Goal: Task Accomplishment & Management: Manage account settings

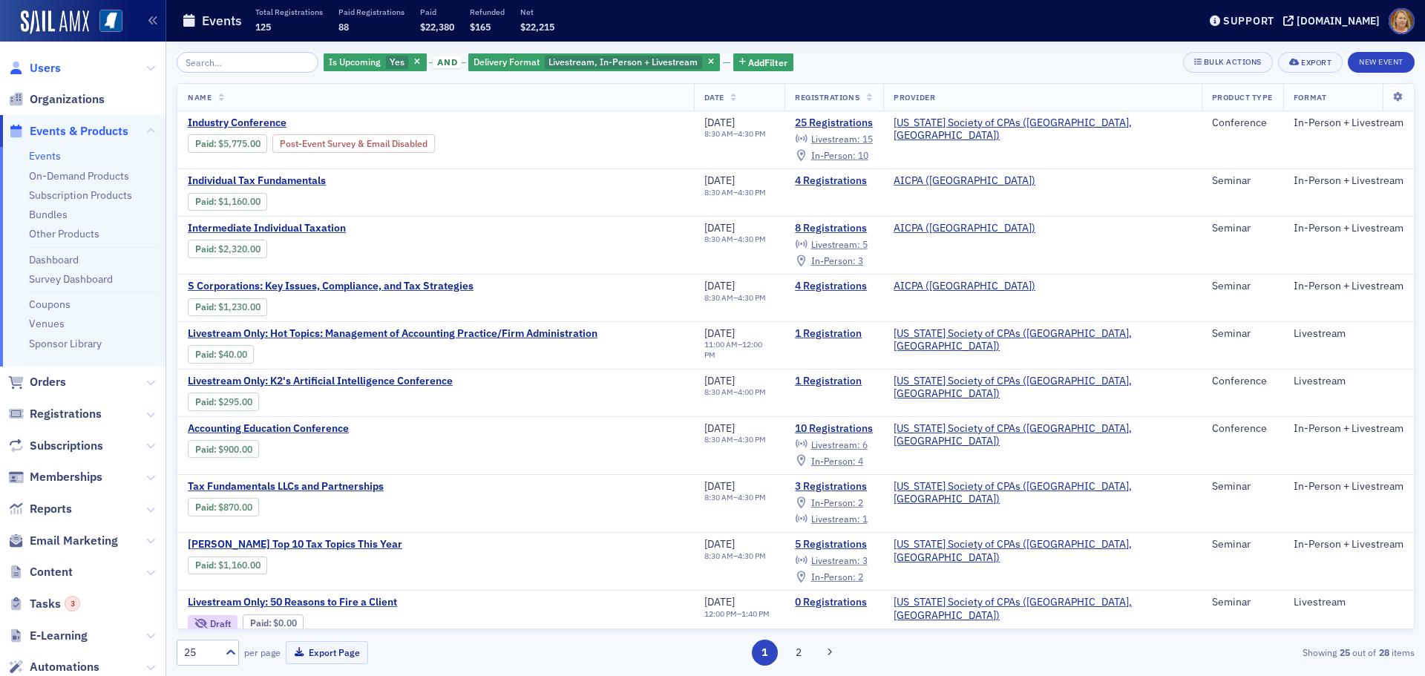
click at [56, 64] on span "Users" at bounding box center [45, 68] width 31 height 16
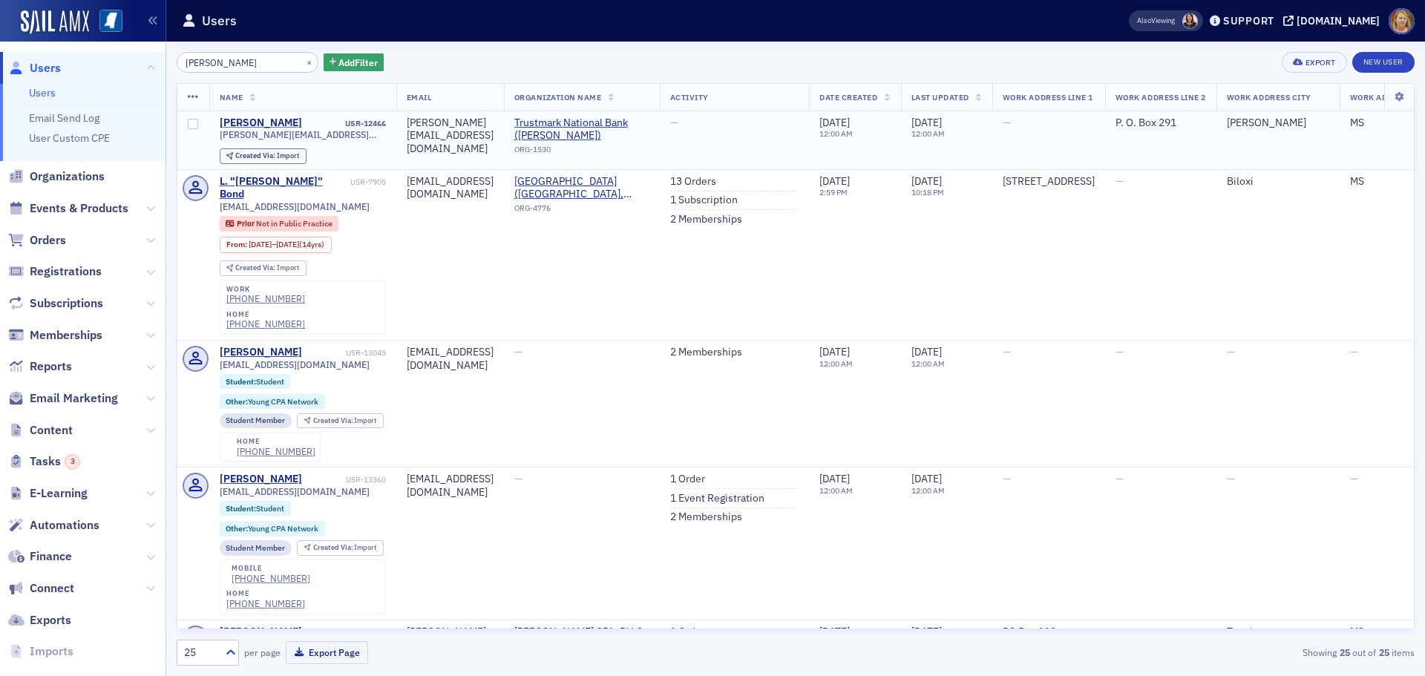
type input "[PERSON_NAME]"
click at [225, 120] on div "[PERSON_NAME]" at bounding box center [261, 123] width 82 height 13
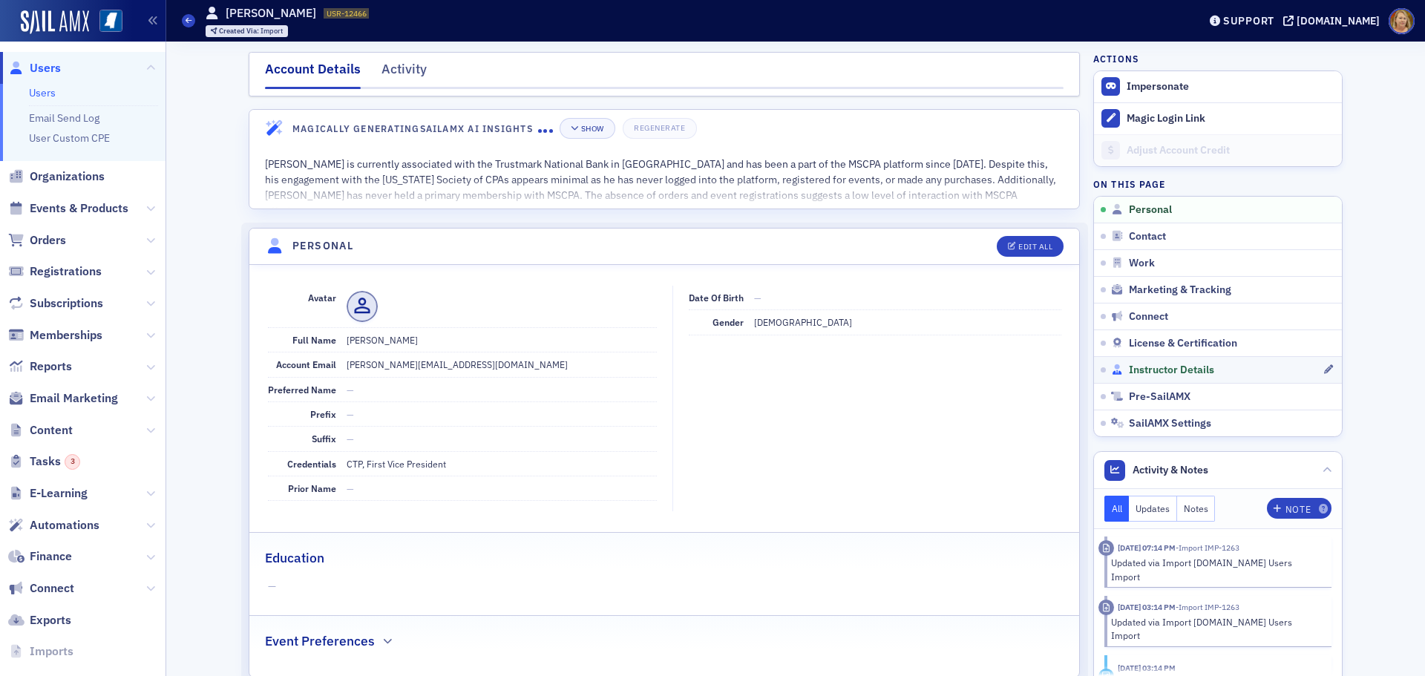
click at [1129, 365] on span "Instructor Details" at bounding box center [1171, 370] width 85 height 13
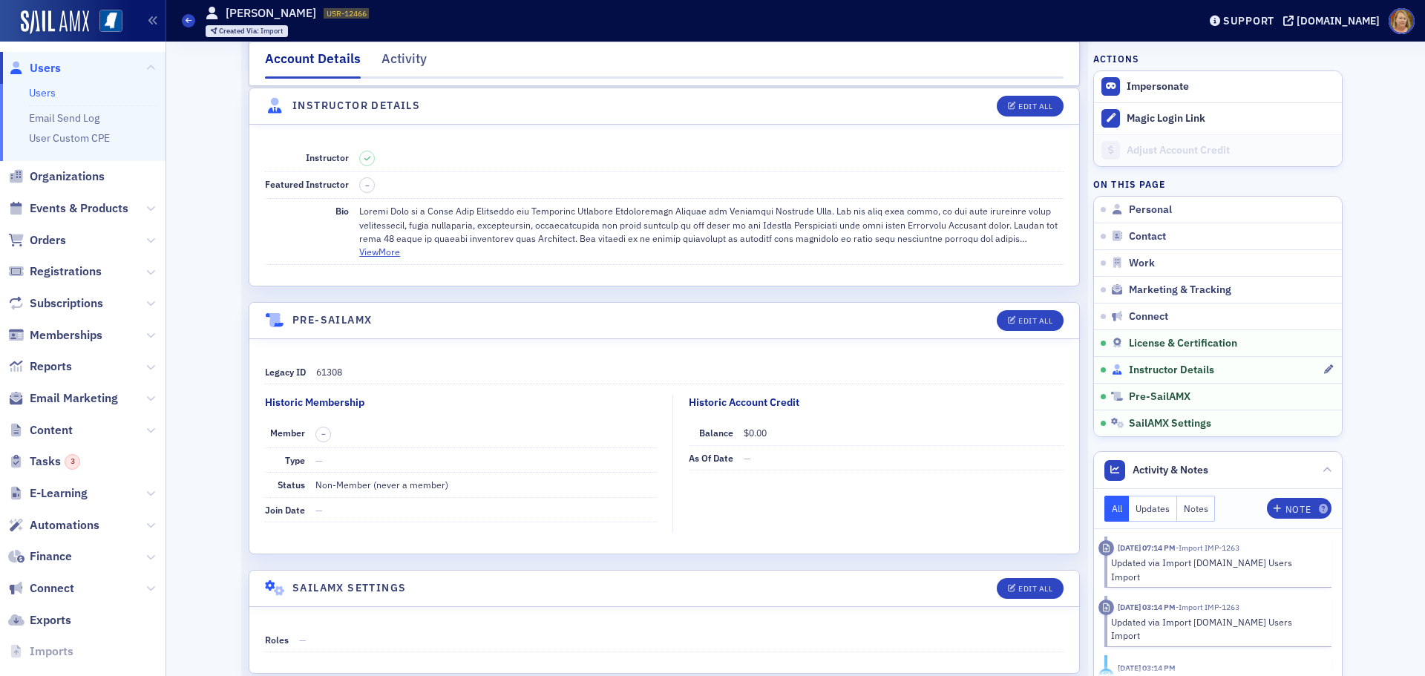
scroll to position [2517, 0]
click at [388, 250] on button "View More" at bounding box center [379, 249] width 41 height 13
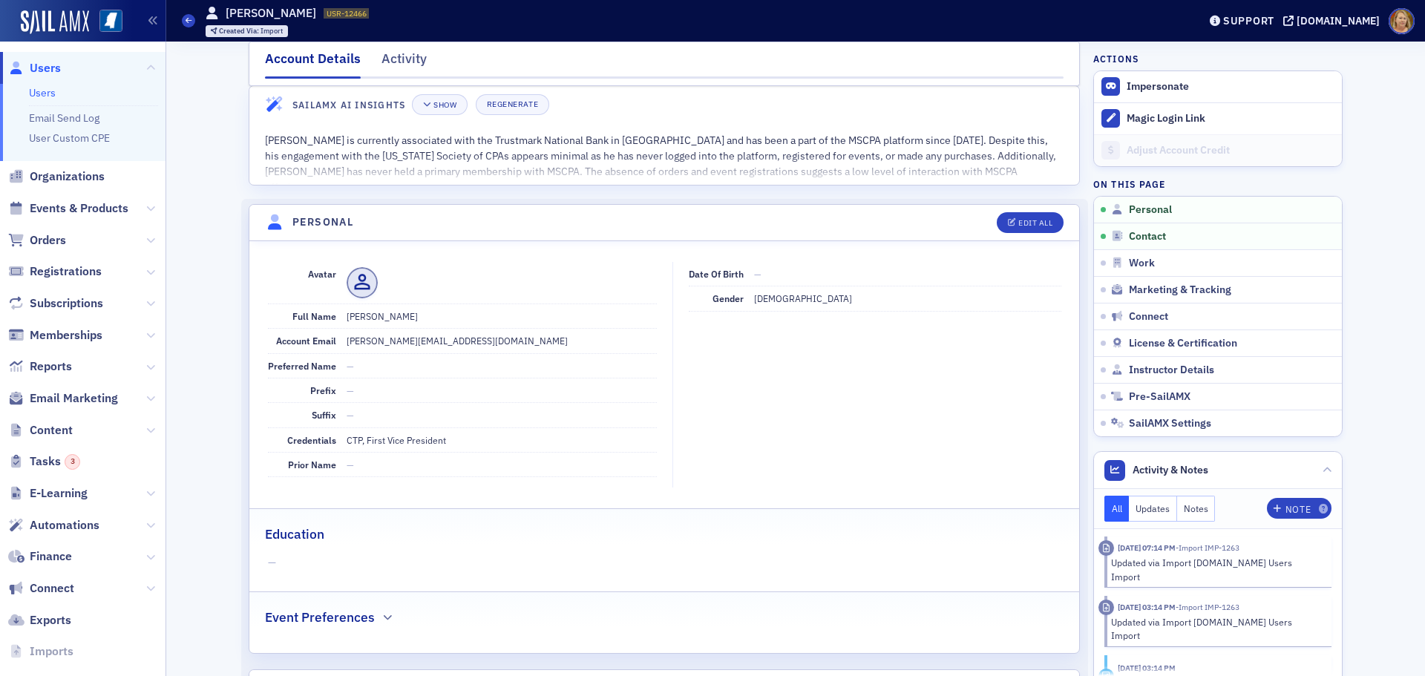
scroll to position [0, 0]
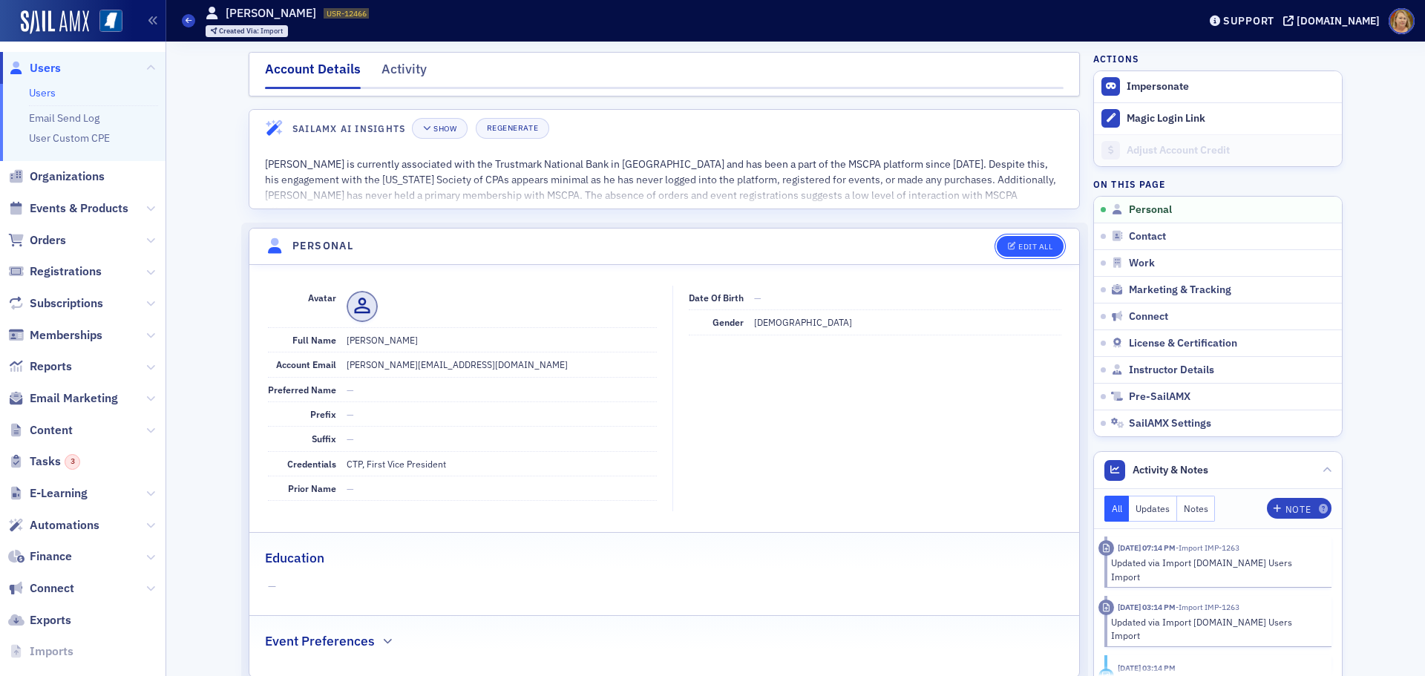
click at [1018, 243] on div "Edit All" at bounding box center [1035, 247] width 34 height 8
select select "US"
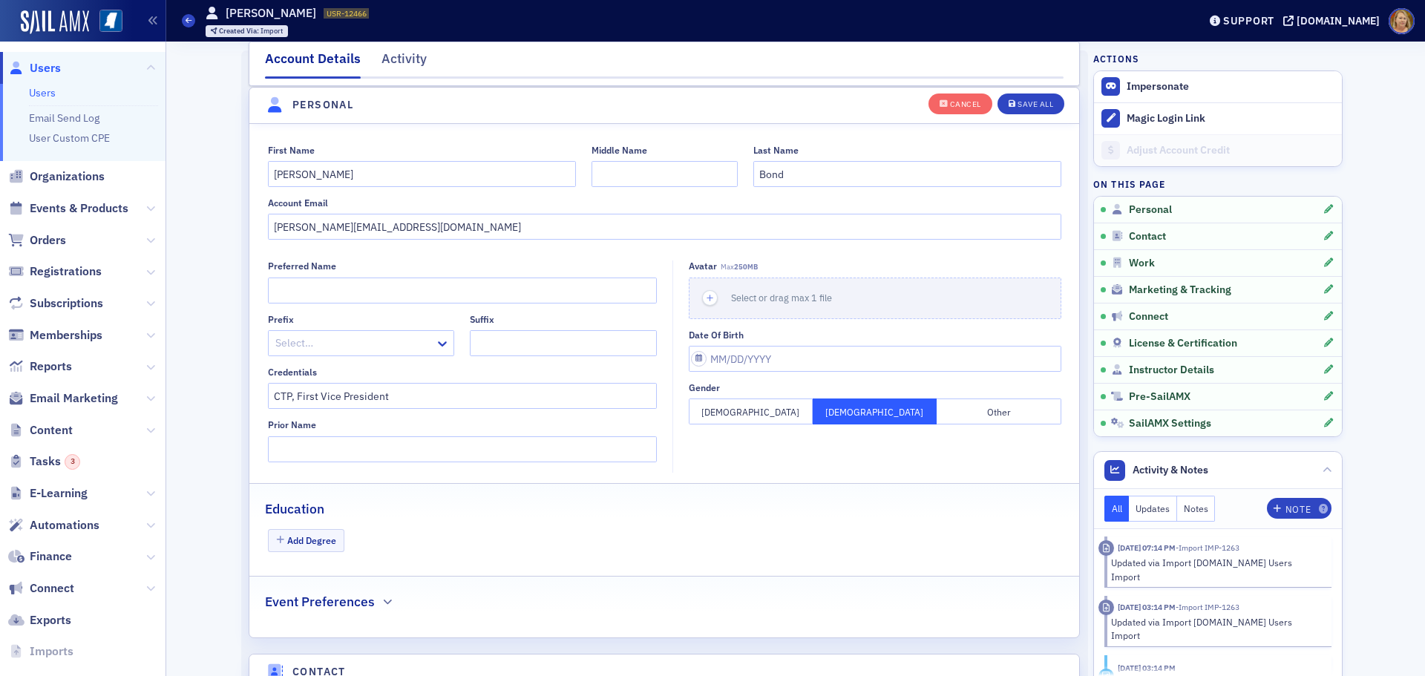
scroll to position [173, 0]
click at [706, 298] on icon "button" at bounding box center [709, 297] width 13 height 13
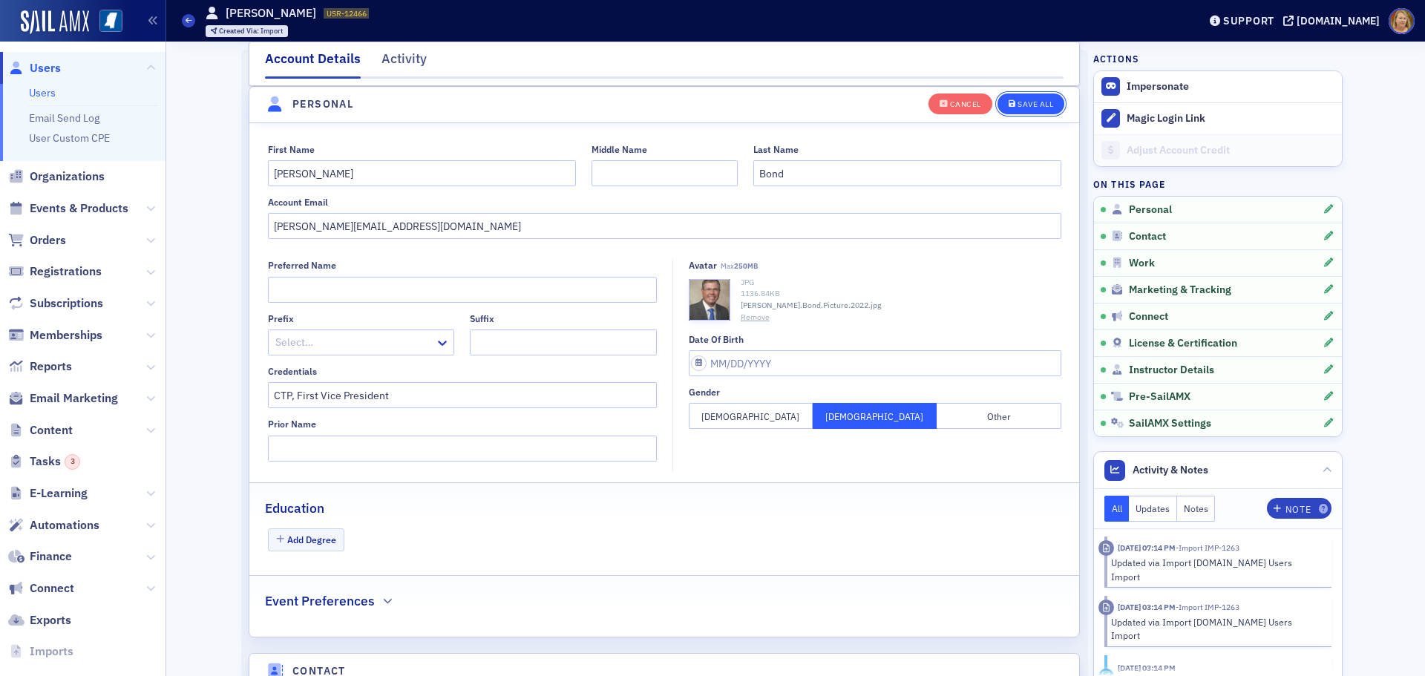
click at [1017, 106] on div "Save All" at bounding box center [1035, 104] width 36 height 8
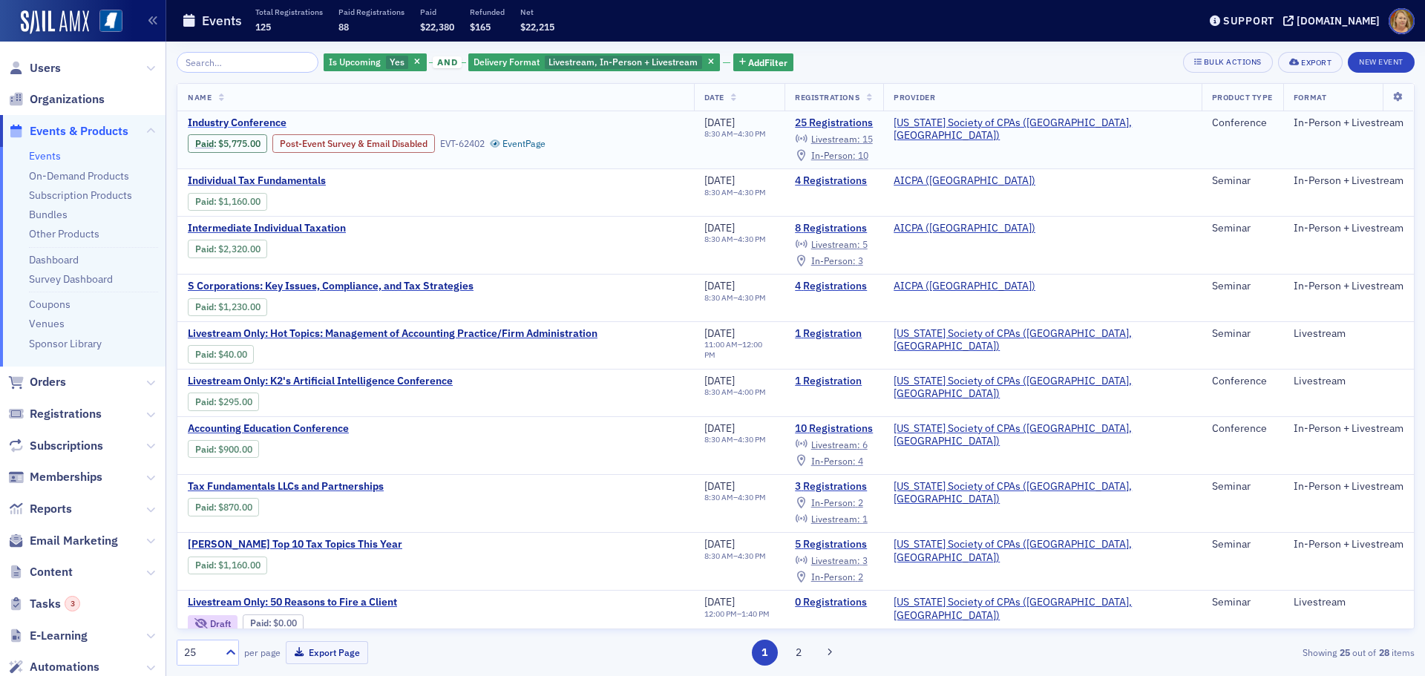
click at [273, 119] on span "Industry Conference" at bounding box center [312, 123] width 249 height 13
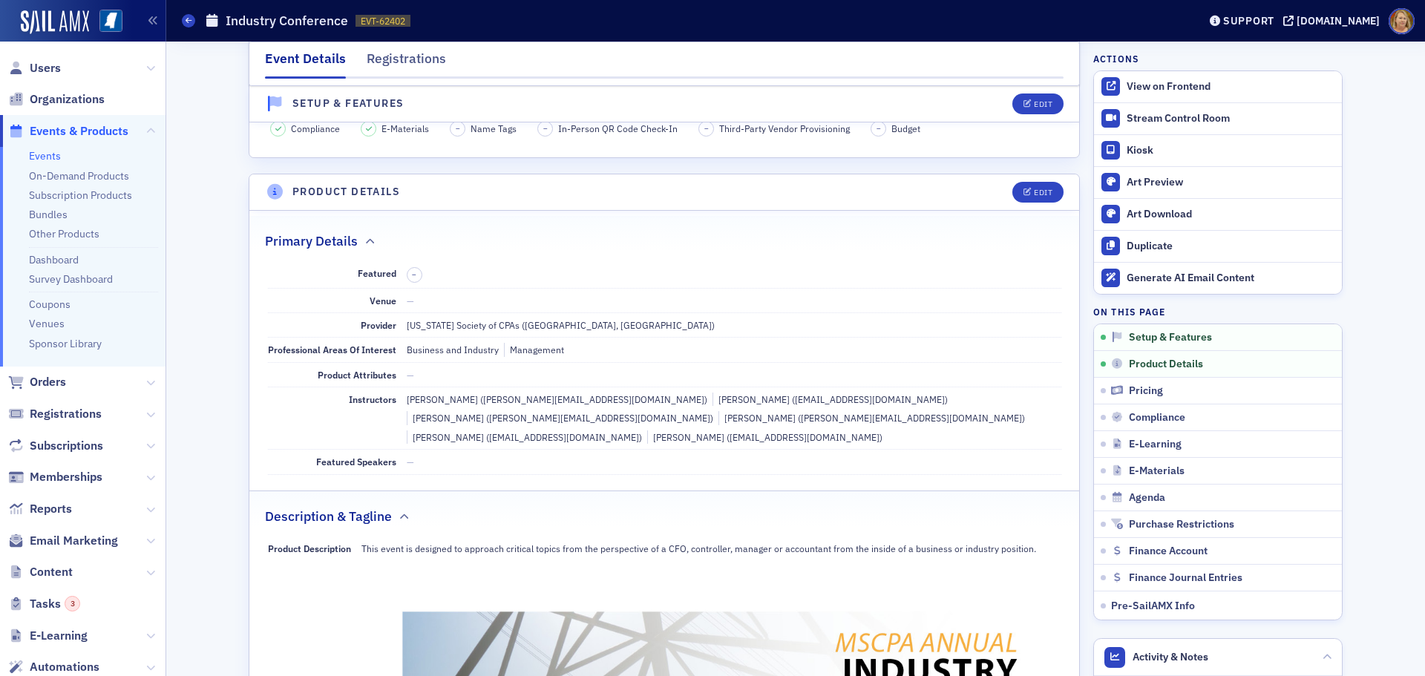
scroll to position [297, 0]
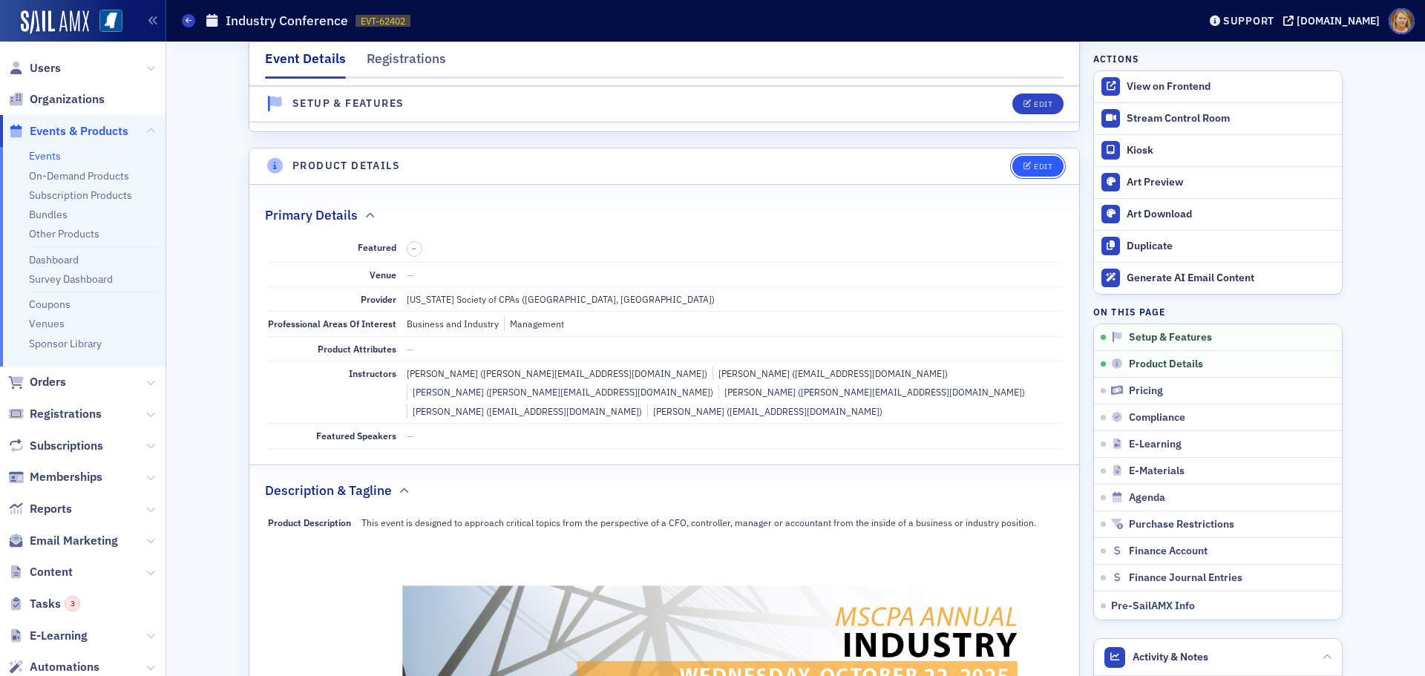
click at [1036, 164] on div "Edit" at bounding box center [1043, 167] width 19 height 8
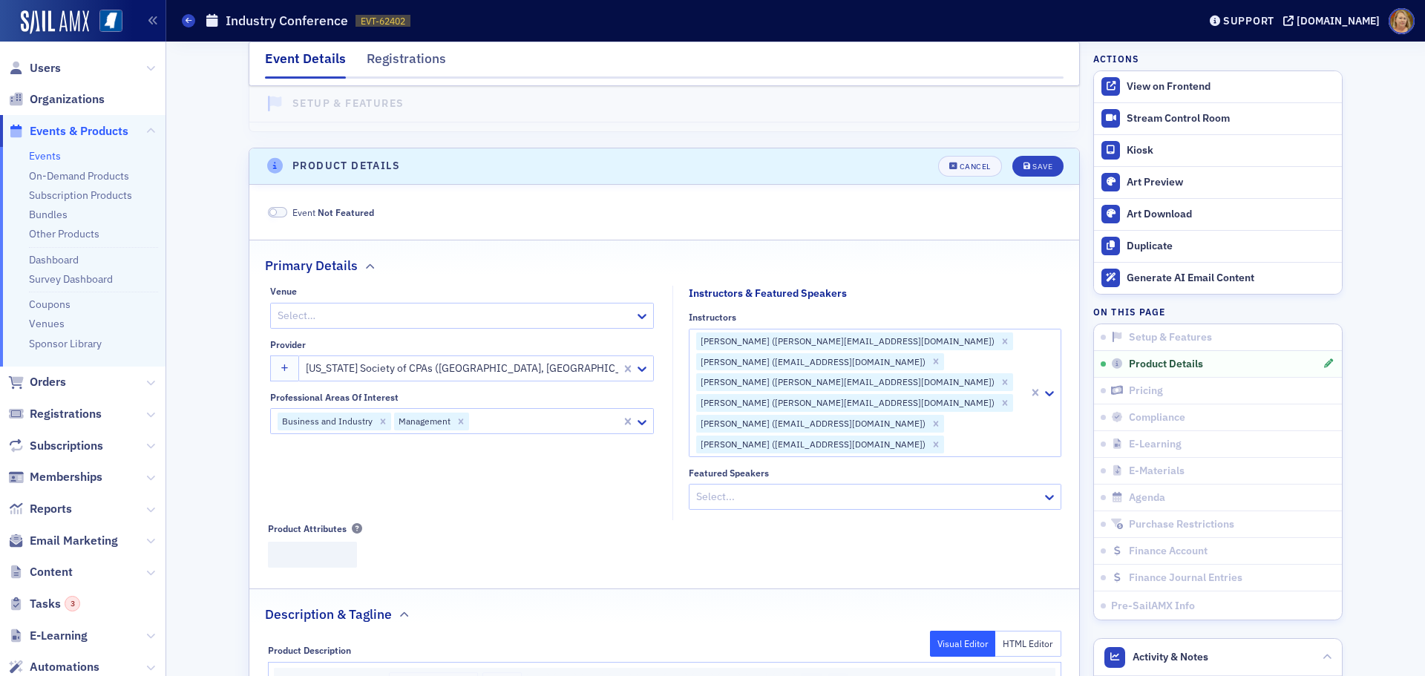
scroll to position [358, 0]
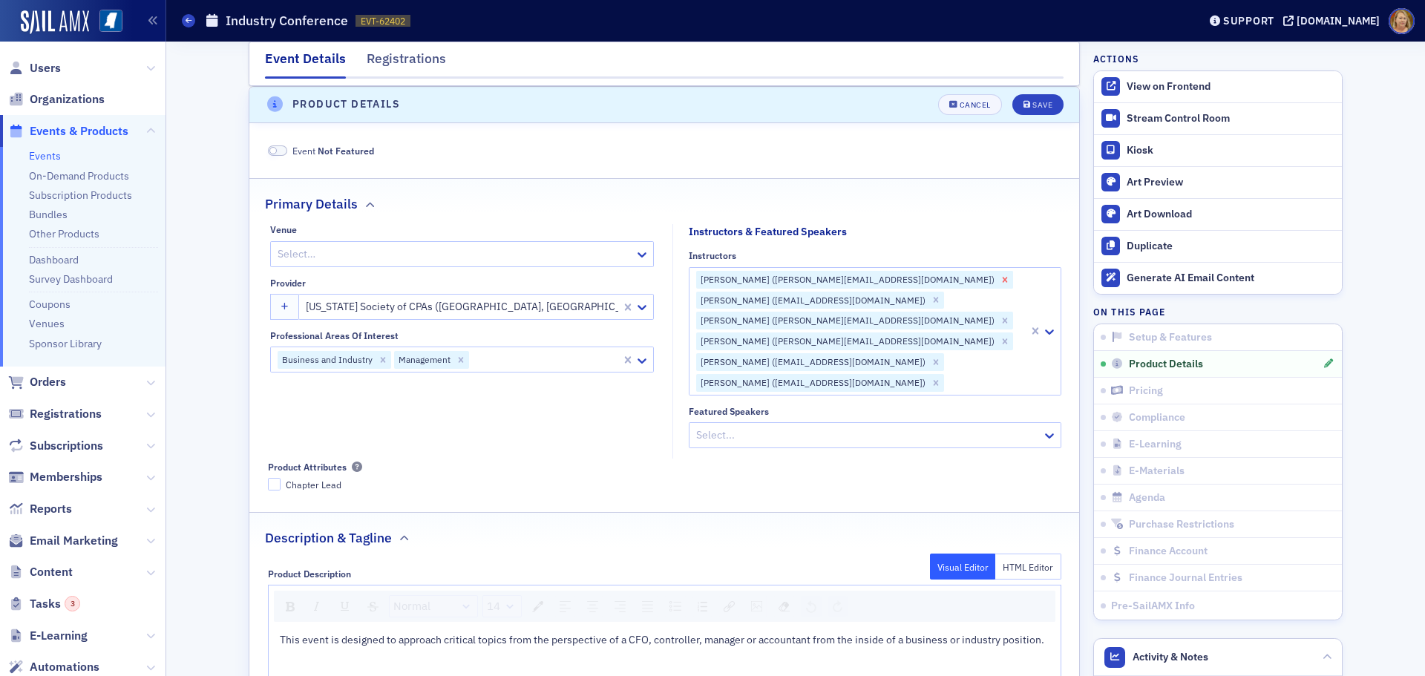
click at [1000, 278] on icon "Remove William Ward (william@ptainc.net)" at bounding box center [1005, 280] width 10 height 10
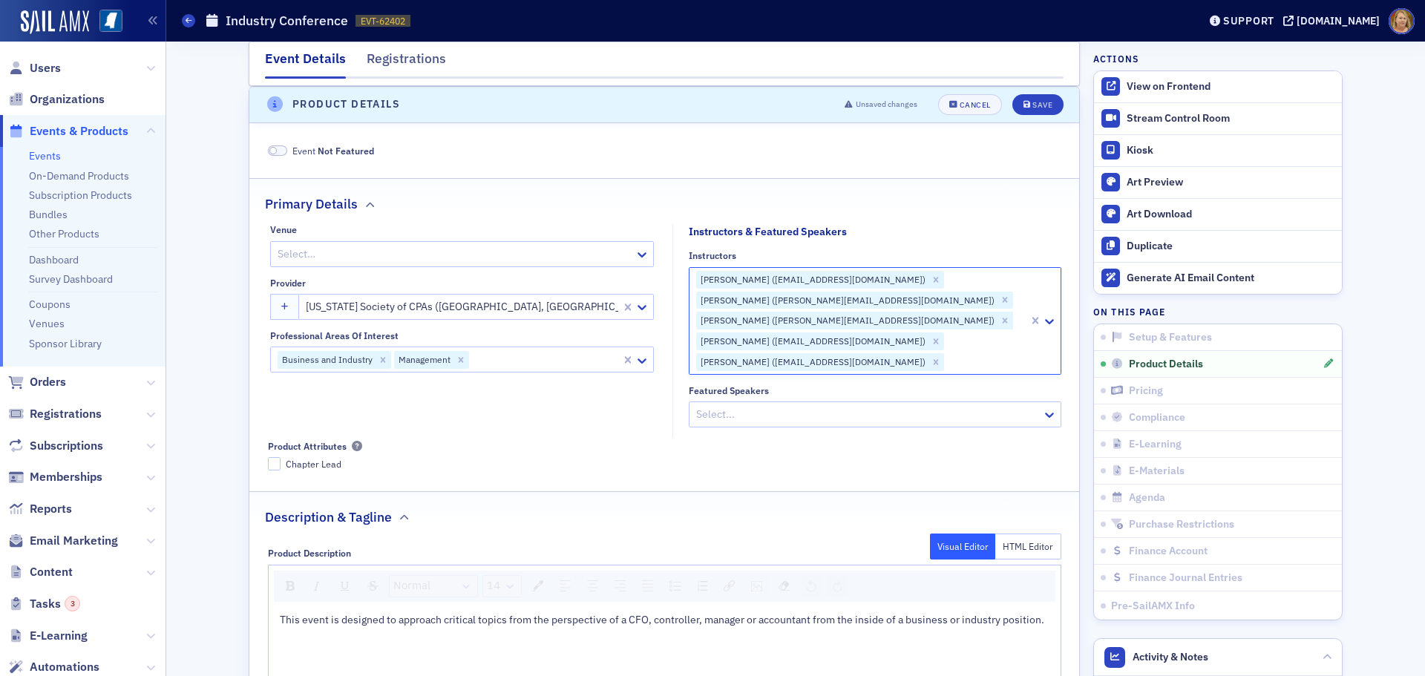
click at [859, 273] on div "Bill Felder (bfelder@hrkcpa.com) Mike Skinner (mike@skinnertechgroup.com) Andy …" at bounding box center [858, 321] width 339 height 106
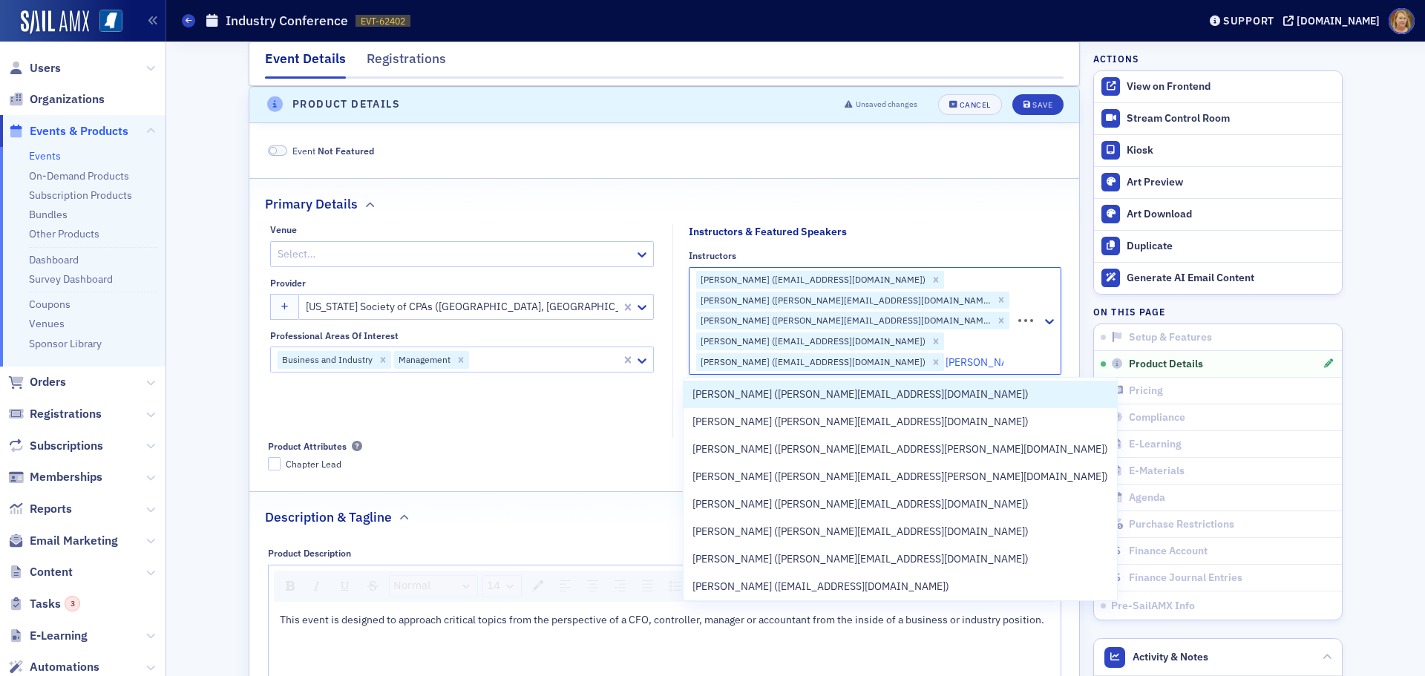
type input "[PERSON_NAME]"
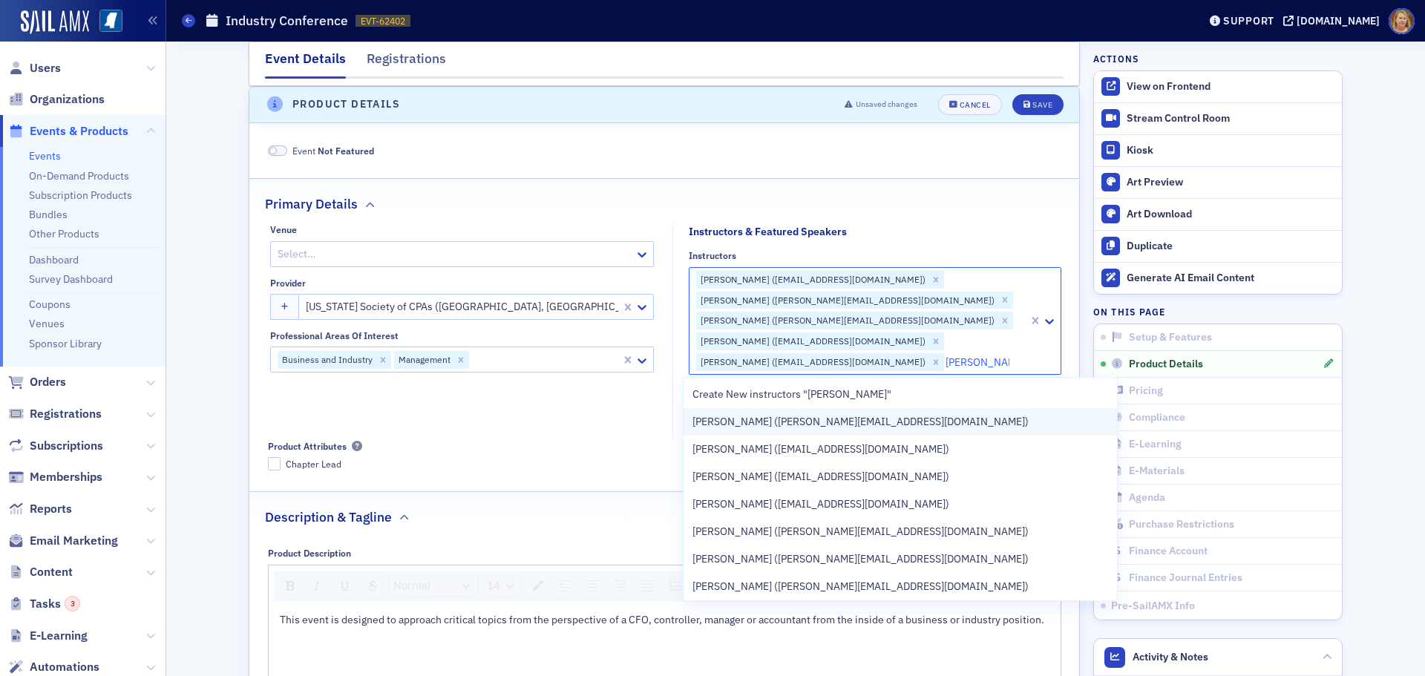
click at [837, 427] on span "Jeremy Bond (jeremy_bond@trustmark.com)" at bounding box center [860, 422] width 336 height 16
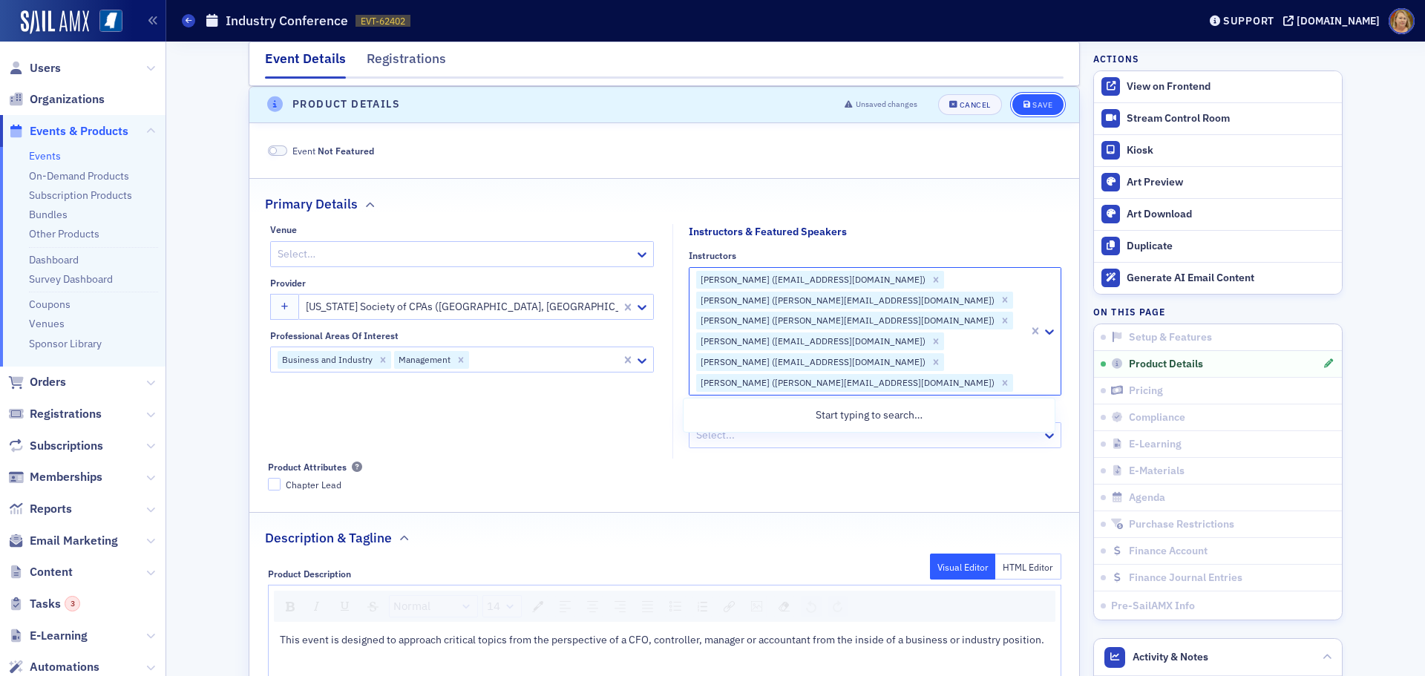
click at [1046, 104] on div "Save" at bounding box center [1042, 105] width 20 height 8
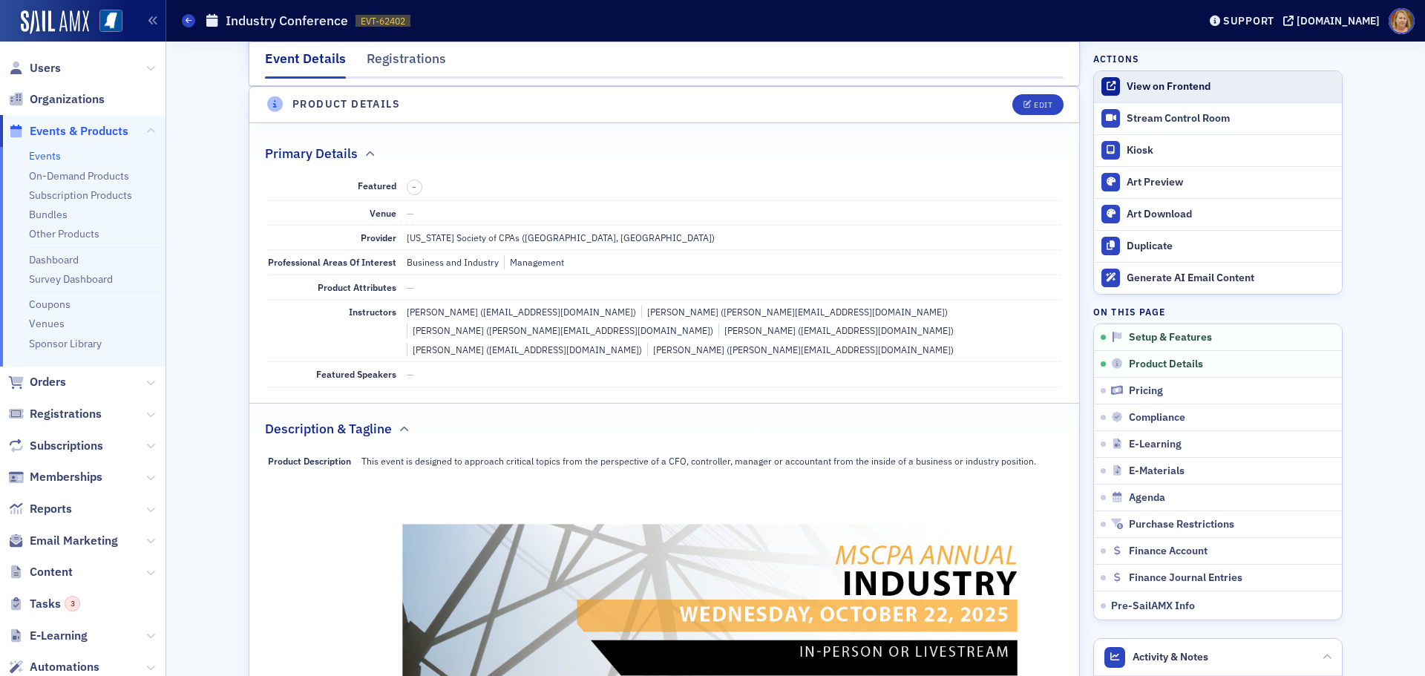
click at [1154, 85] on div "View on Frontend" at bounding box center [1230, 86] width 208 height 13
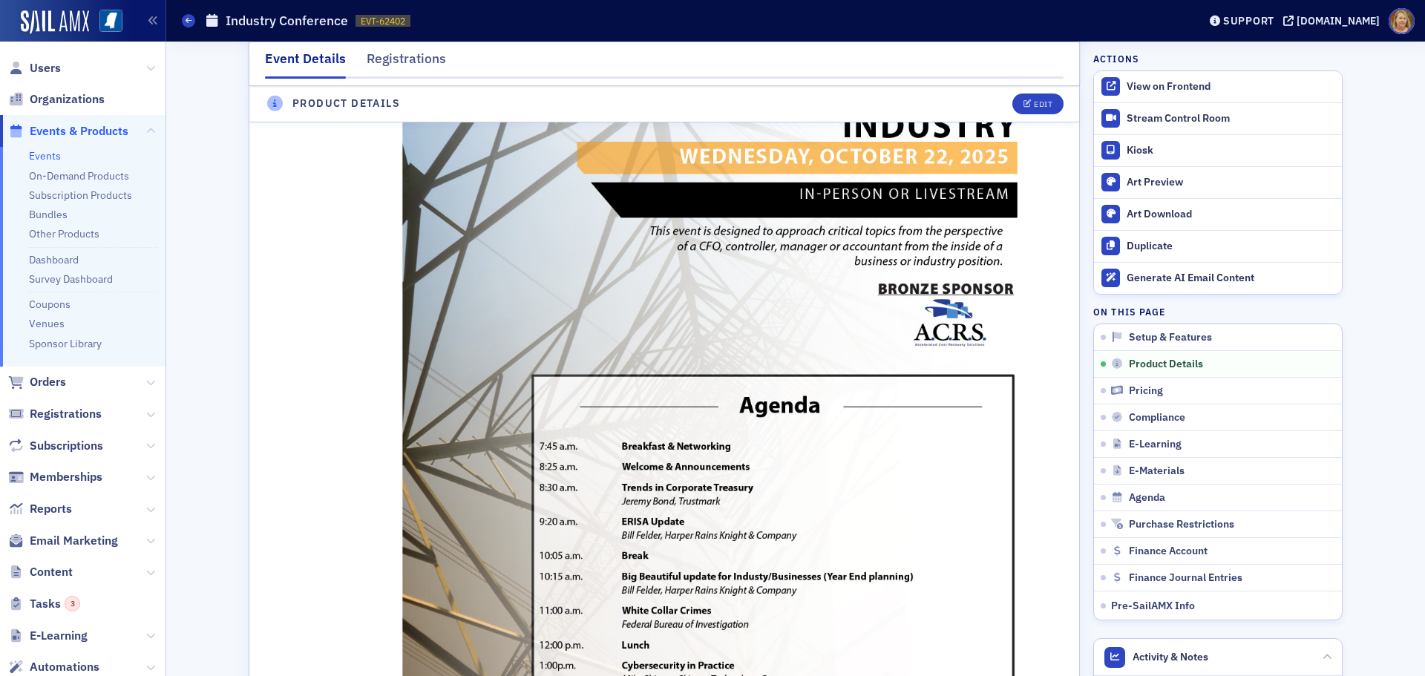
scroll to position [594, 0]
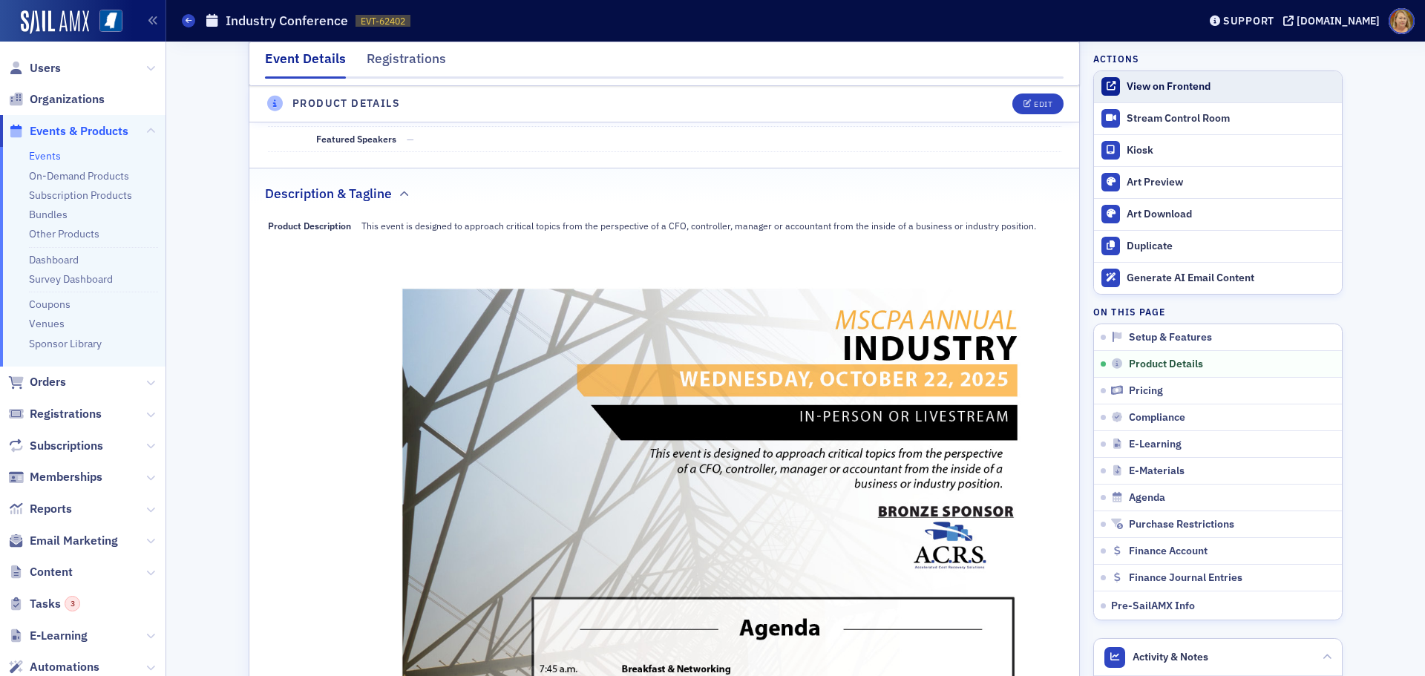
click at [1144, 89] on div "View on Frontend" at bounding box center [1230, 86] width 208 height 13
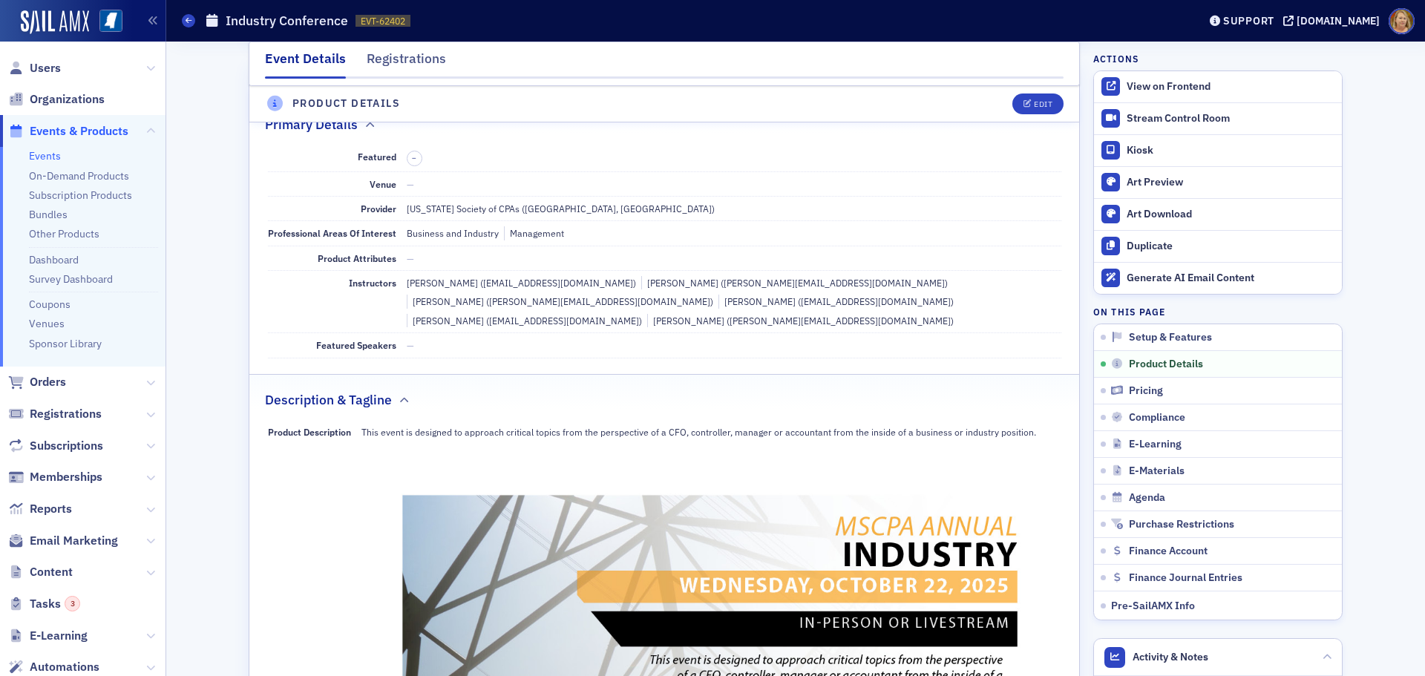
scroll to position [148, 0]
